Goal: Information Seeking & Learning: Learn about a topic

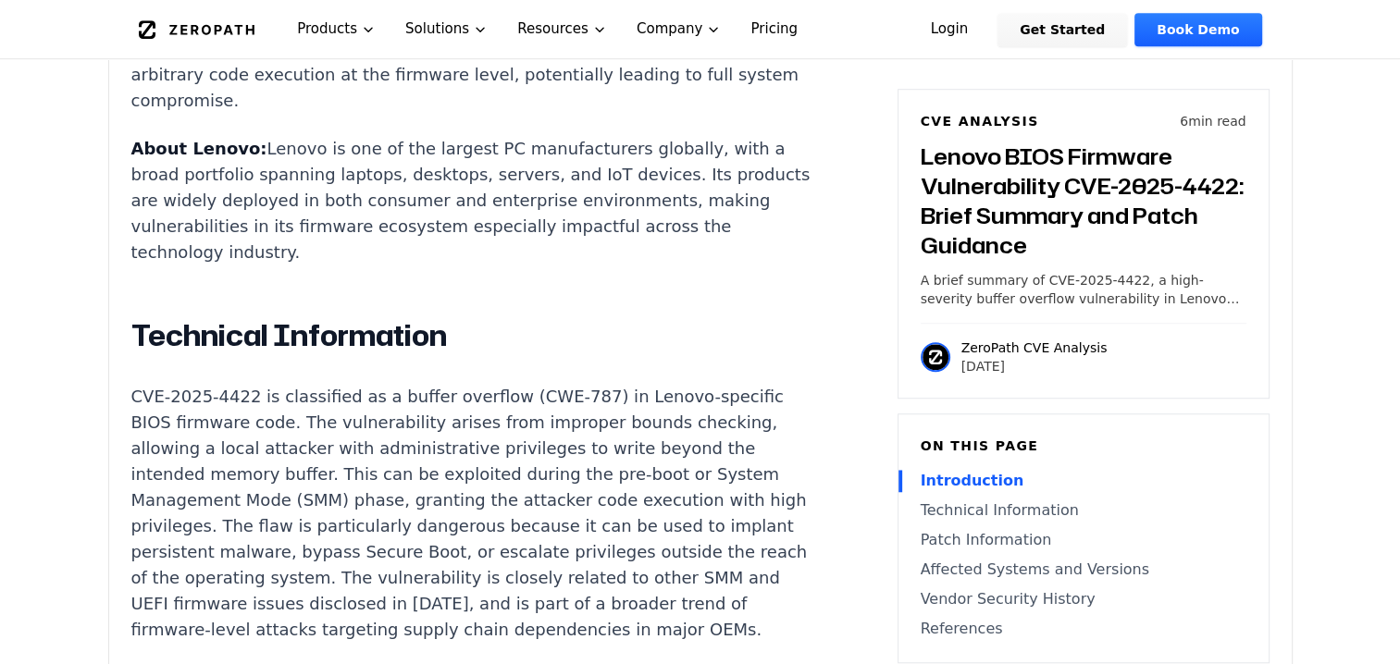
scroll to position [1388, 0]
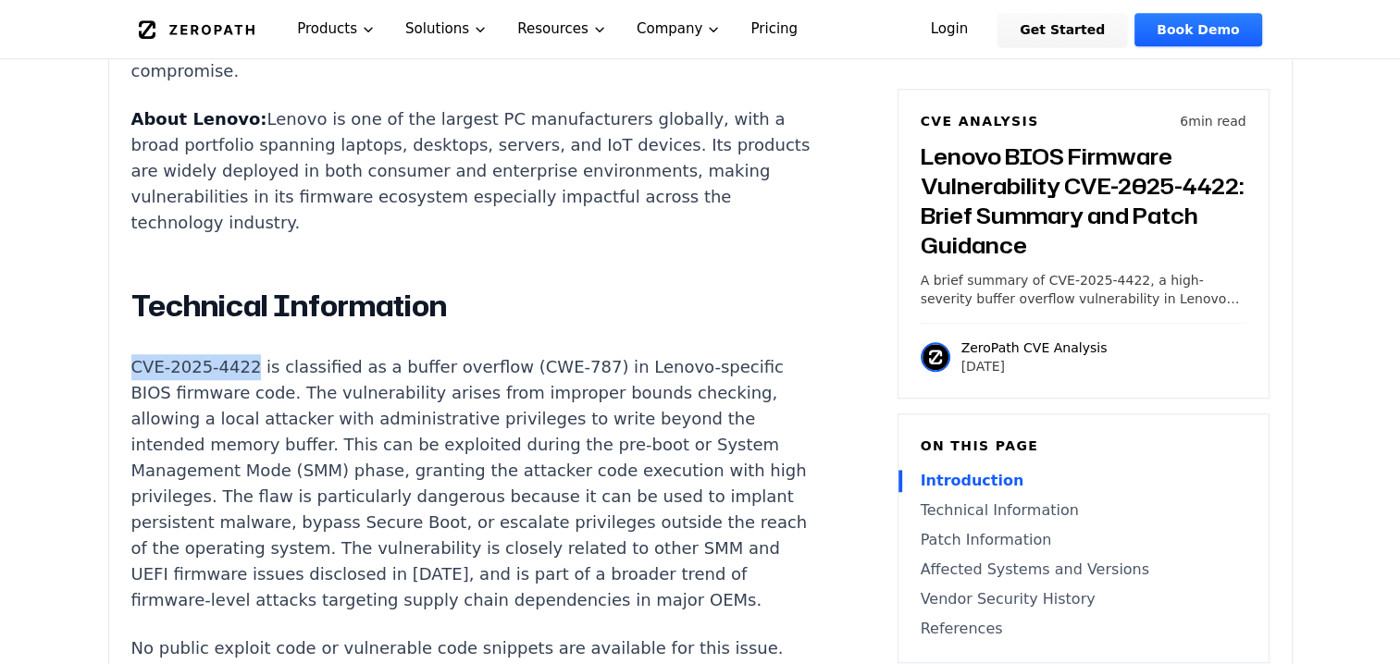
drag, startPoint x: 117, startPoint y: 318, endPoint x: 241, endPoint y: 316, distance: 124.0
click at [241, 316] on div "Experimental AI-Generated Content This CVE analysis is an experimental publicat…" at bounding box center [700, 573] width 1182 height 2817
copy p "CVE-2025-4422"
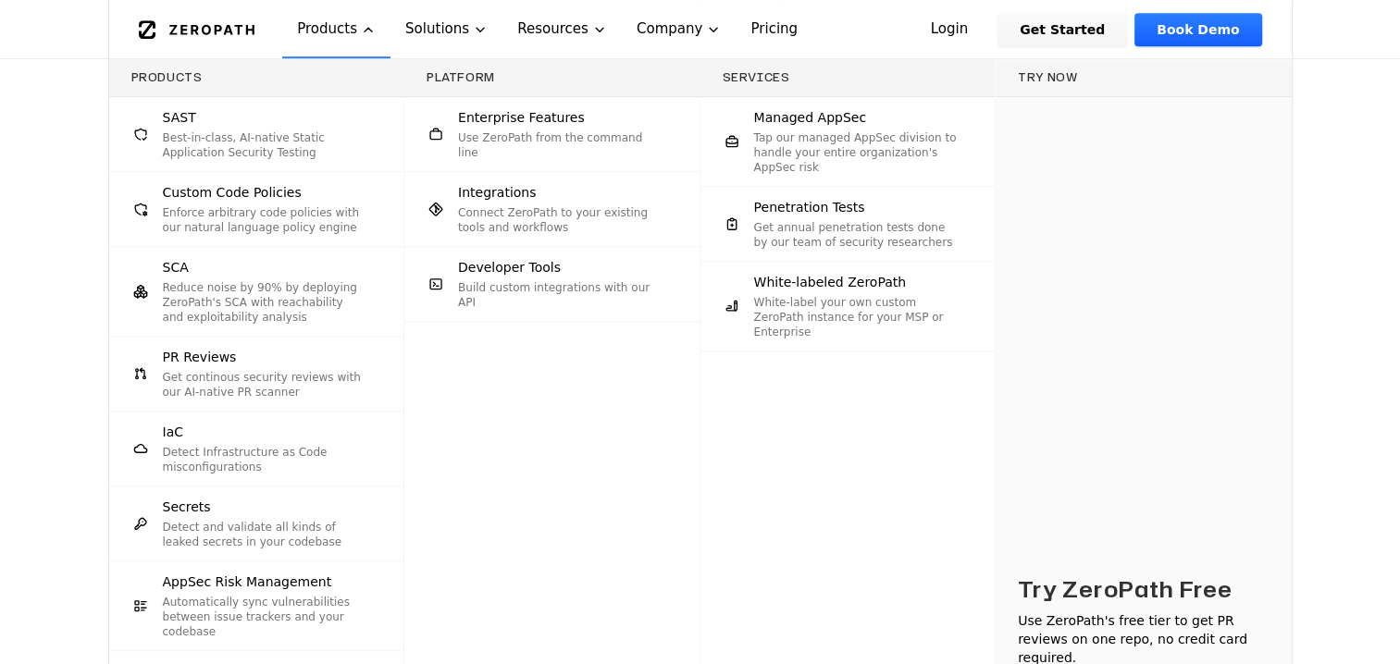
click at [1368, 422] on div "Products SAST Best-in-class, AI-native Static Application Security Testing Cust…" at bounding box center [700, 426] width 1400 height 735
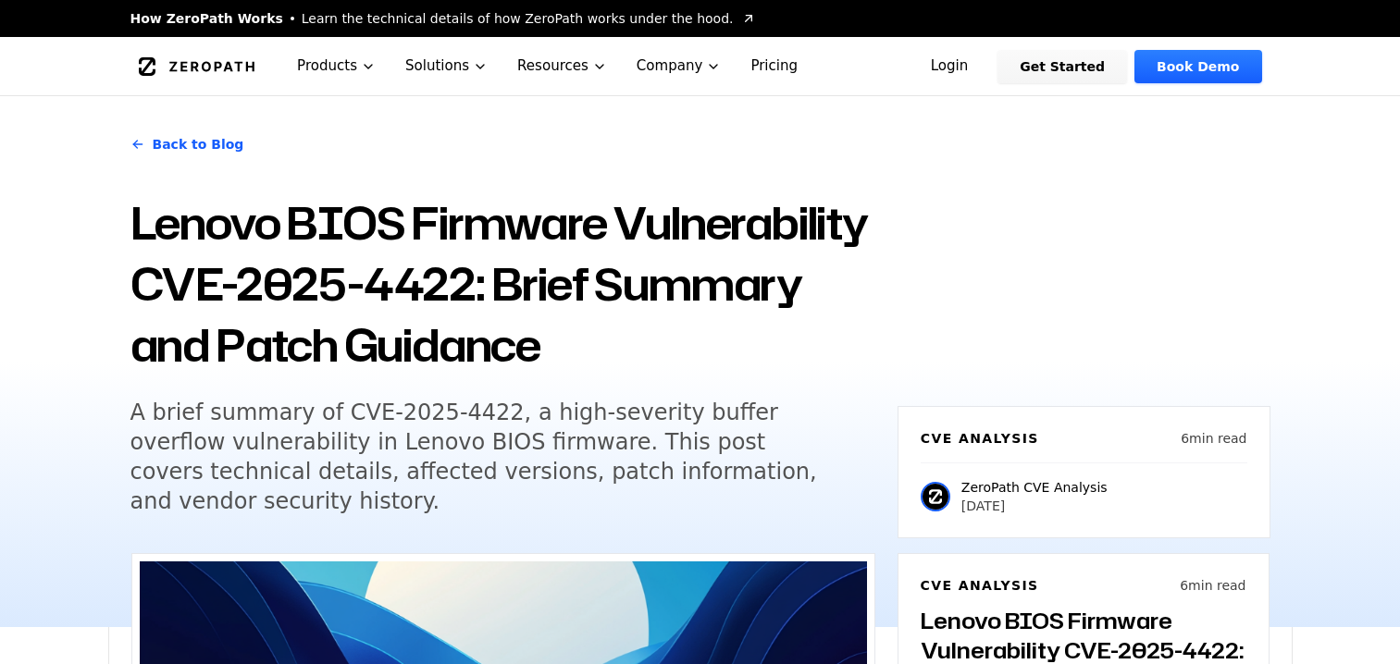
scroll to position [2776, 0]
